Goal: Task Accomplishment & Management: Complete application form

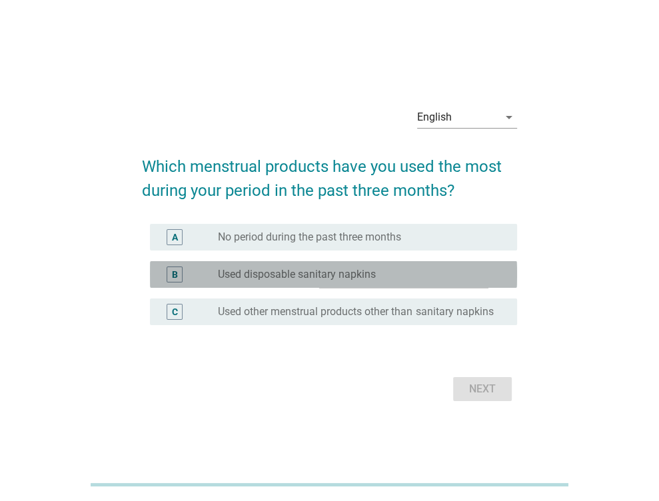
click at [267, 268] on label "Used disposable sanitary napkins" at bounding box center [297, 274] width 158 height 13
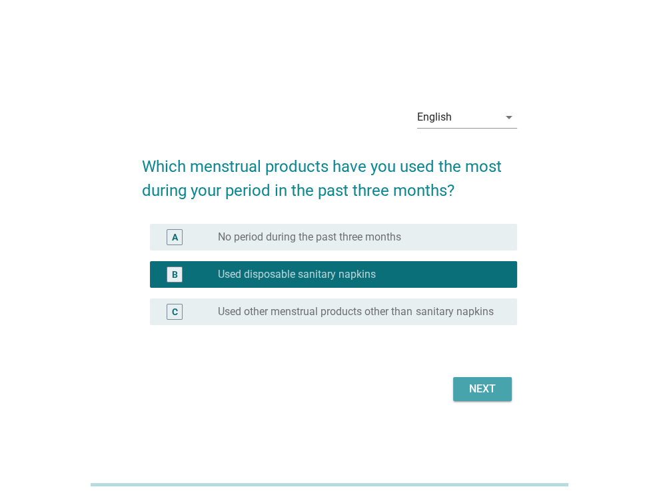
click at [493, 395] on div "Next" at bounding box center [482, 389] width 37 height 16
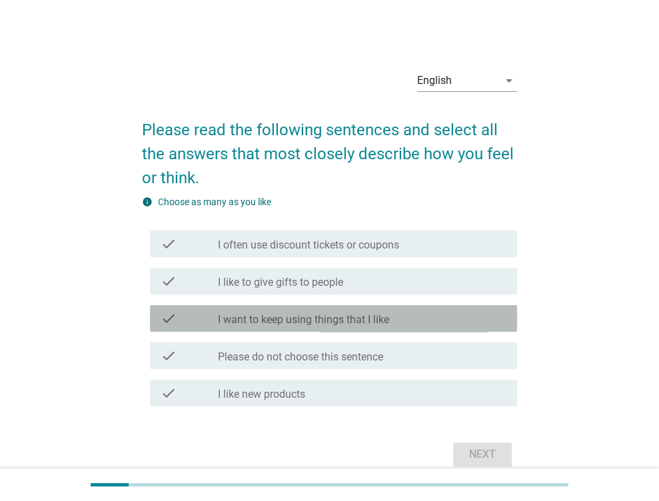
click at [435, 321] on div "check_box_outline_blank I want to keep using things that I like" at bounding box center [362, 319] width 289 height 16
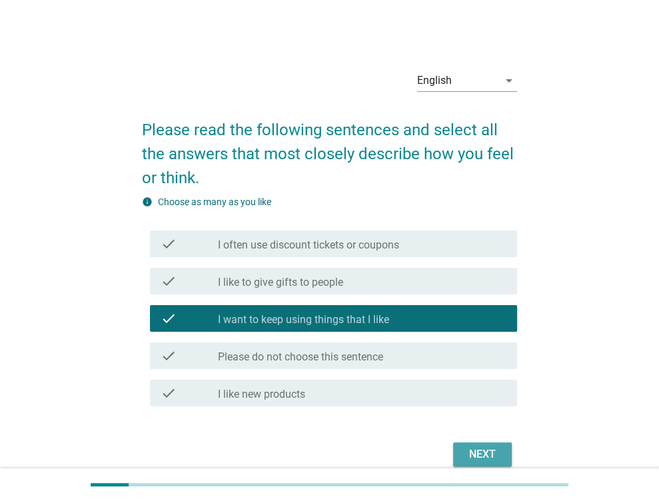
click at [474, 458] on div "Next" at bounding box center [482, 455] width 37 height 16
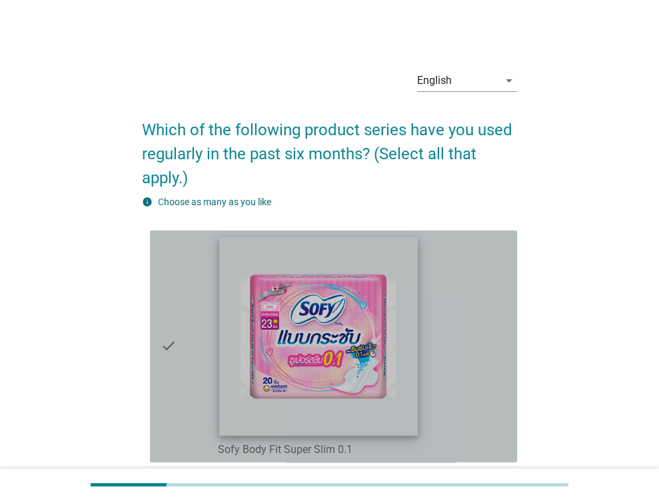
click at [405, 299] on img at bounding box center [318, 336] width 199 height 199
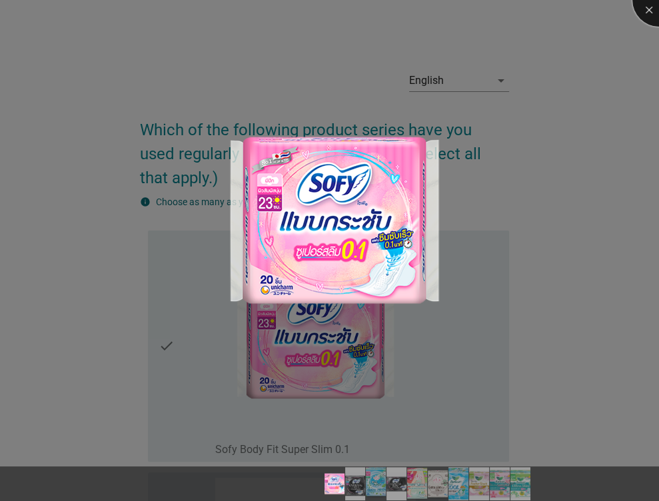
click at [648, 10] on div at bounding box center [658, -1] width 53 height 53
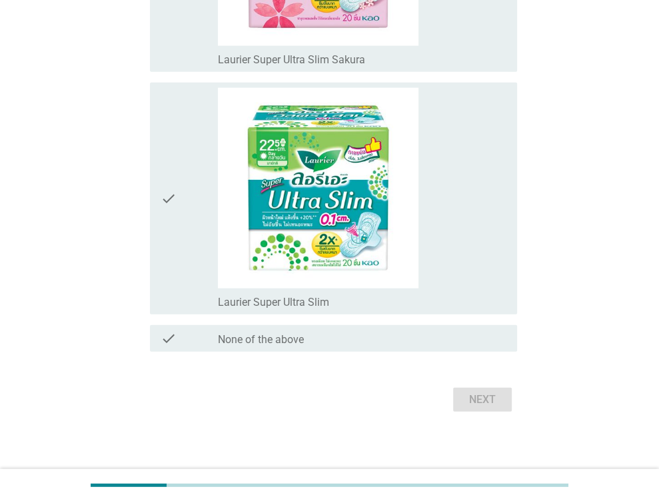
scroll to position [2037, 0]
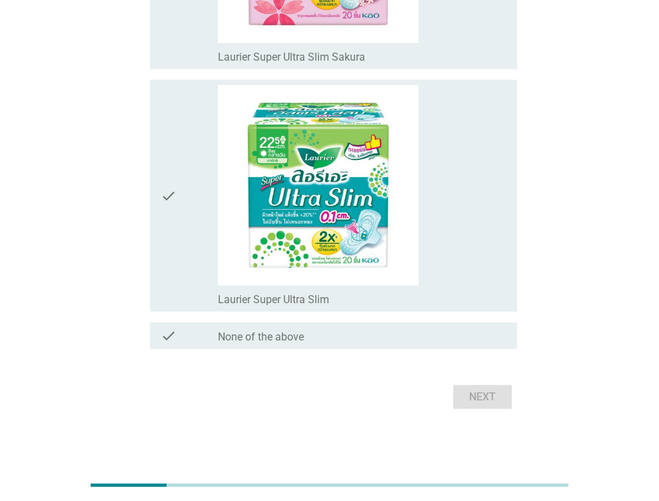
click at [493, 395] on div "Next" at bounding box center [329, 397] width 375 height 32
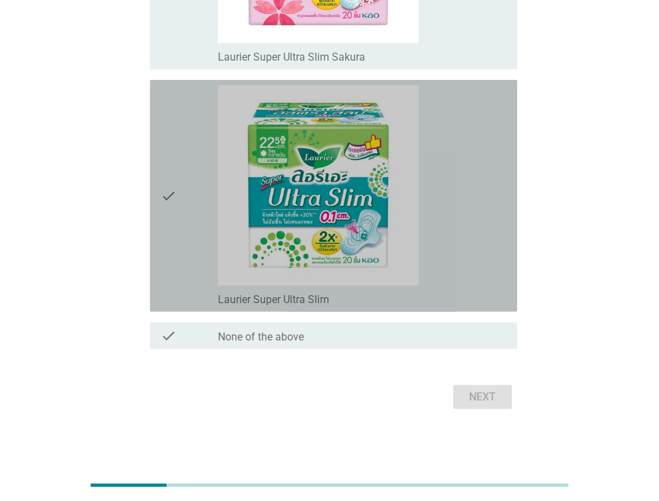
click at [167, 197] on icon "check" at bounding box center [169, 195] width 16 height 221
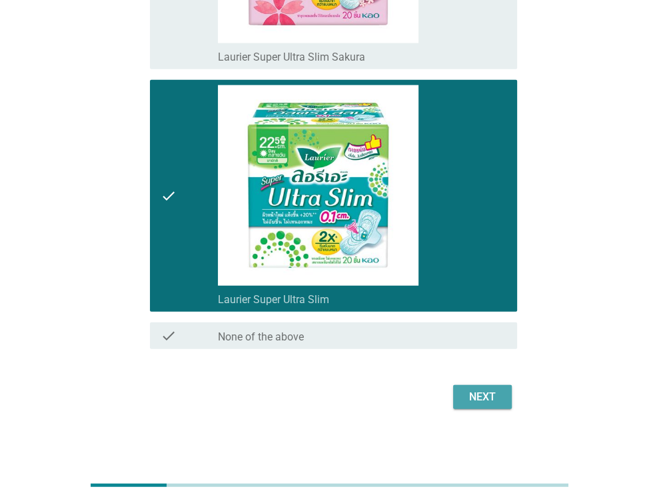
click at [478, 389] on div "Next" at bounding box center [482, 397] width 37 height 16
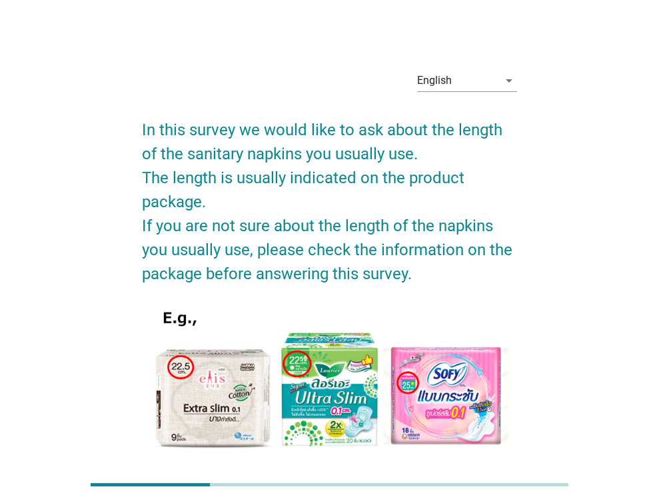
scroll to position [121, 0]
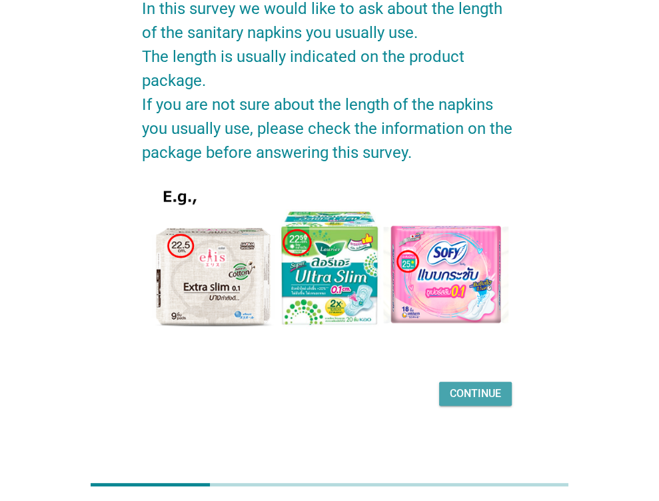
click at [469, 386] on div "Continue" at bounding box center [475, 394] width 51 height 16
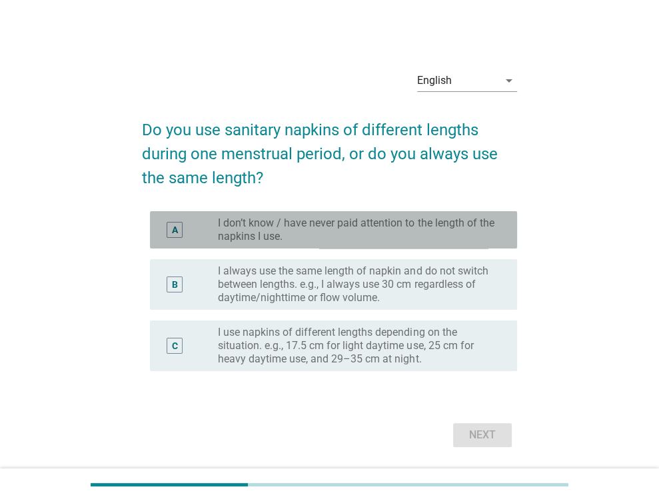
click at [412, 247] on div "A radio_button_unchecked I don’t know / have never paid attention to the length…" at bounding box center [333, 229] width 367 height 37
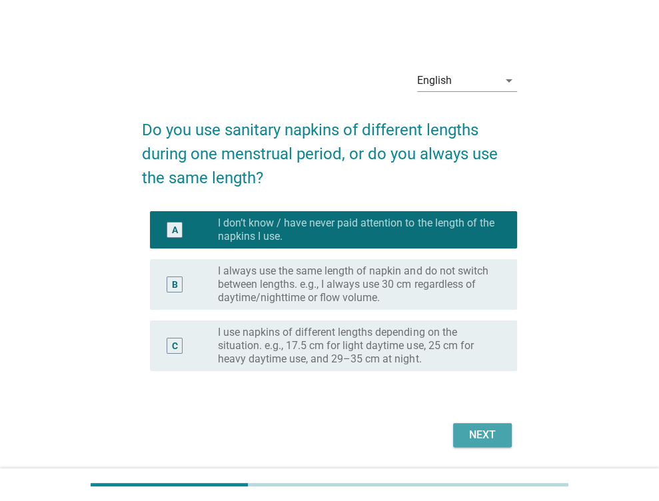
click at [483, 425] on button "Next" at bounding box center [482, 435] width 59 height 24
